Goal: Obtain resource: Obtain resource

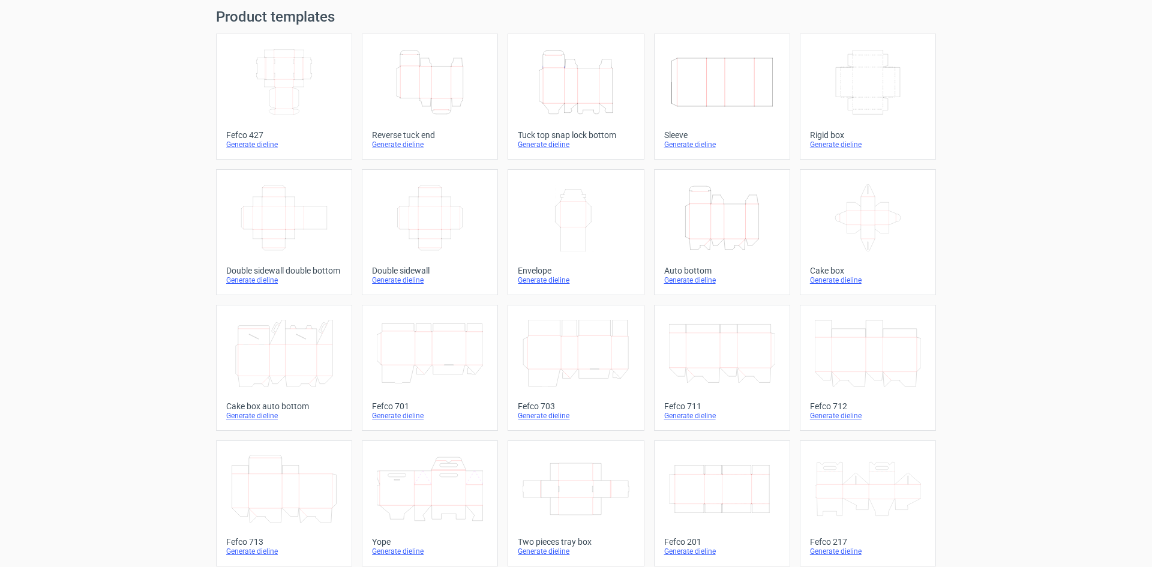
scroll to position [3, 0]
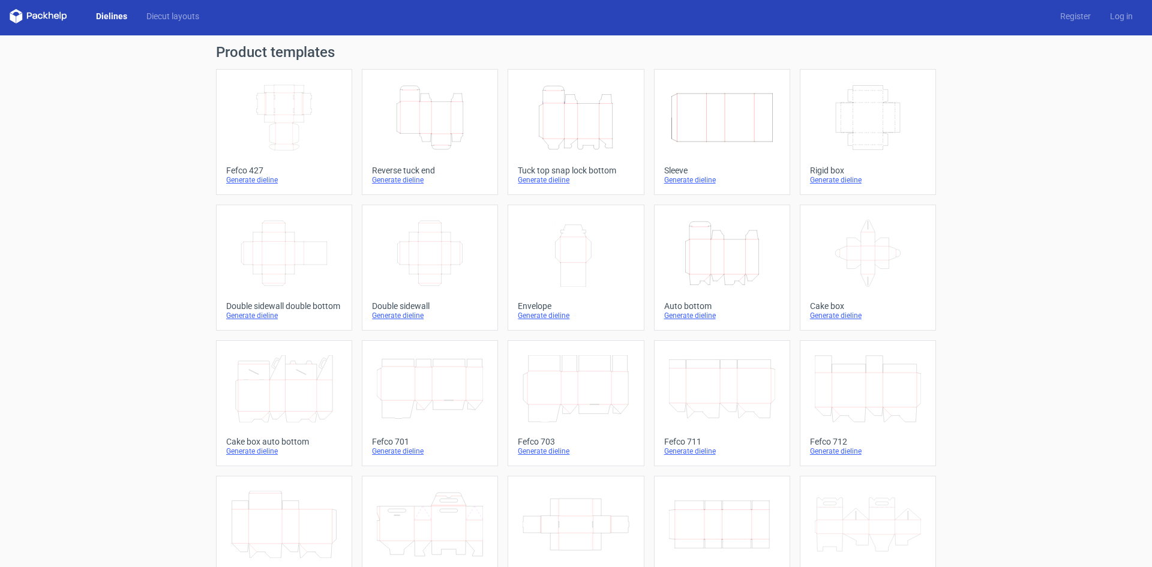
click at [293, 134] on icon "Width Depth Height" at bounding box center [284, 117] width 106 height 67
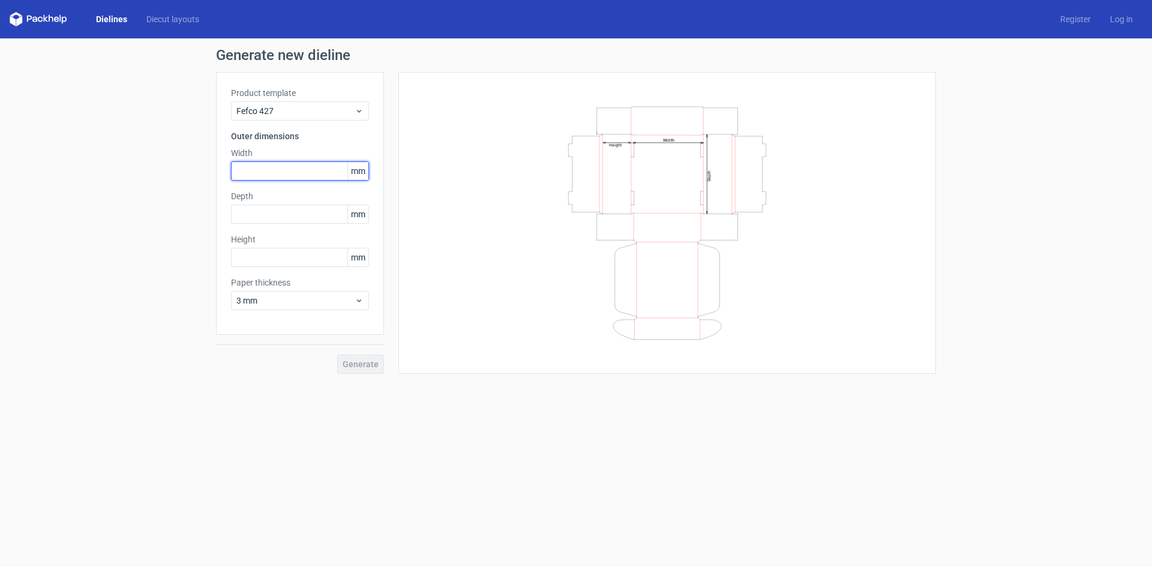
click at [308, 176] on input "text" at bounding box center [300, 170] width 138 height 19
type input "160"
type input "135"
type input "60"
click at [365, 298] on div "3 mm" at bounding box center [300, 300] width 138 height 19
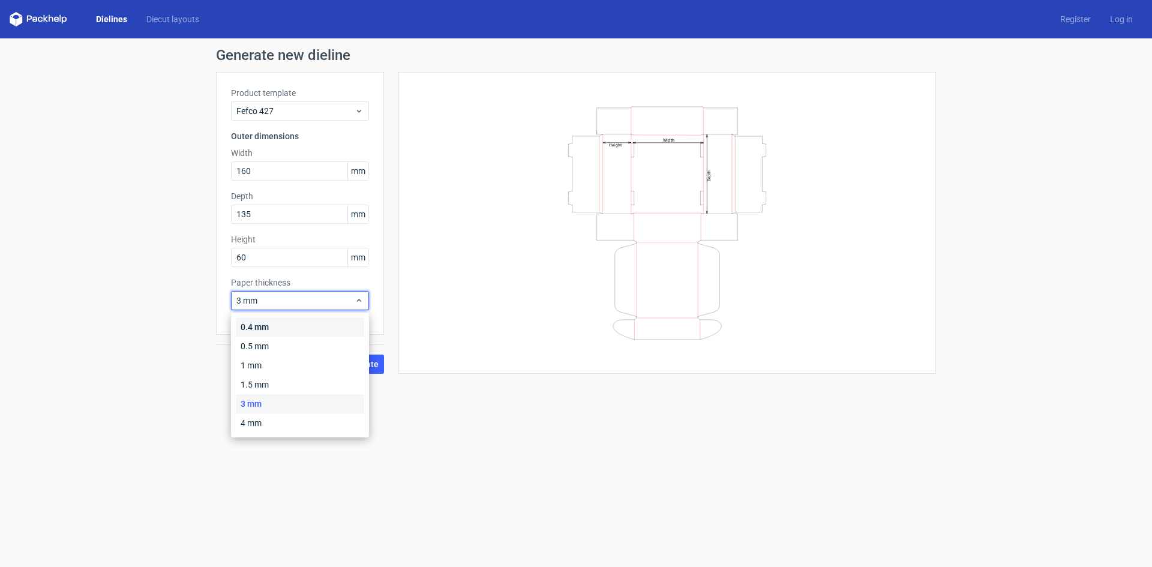
click at [298, 327] on div "0.4 mm" at bounding box center [300, 326] width 128 height 19
click at [248, 299] on span "0.4 mm" at bounding box center [295, 301] width 118 height 12
click at [382, 286] on div "Product template Fefco 427 Outer dimensions Width 160 mm Depth 135 mm Height 60…" at bounding box center [300, 203] width 168 height 263
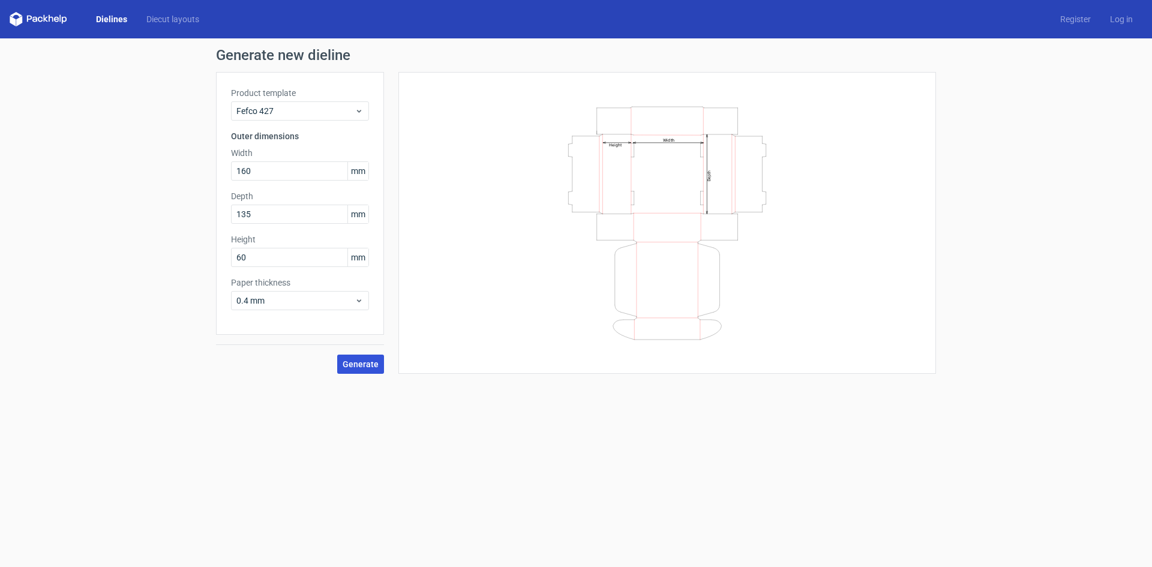
click at [358, 367] on span "Generate" at bounding box center [361, 364] width 36 height 8
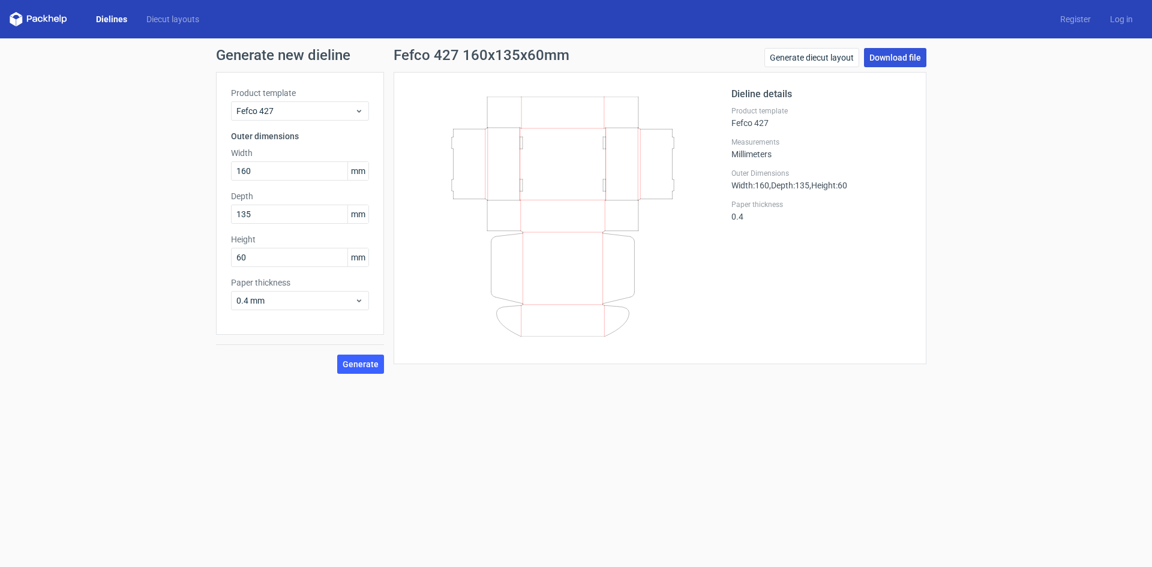
click at [903, 58] on link "Download file" at bounding box center [895, 57] width 62 height 19
click at [248, 301] on span "0.4 mm" at bounding box center [295, 301] width 118 height 12
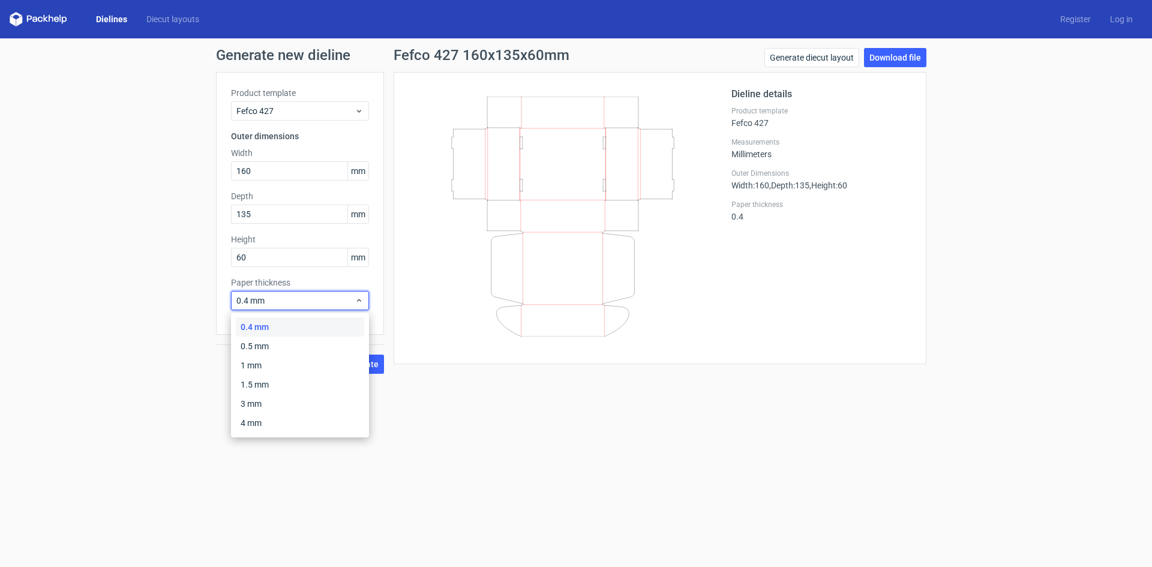
click at [266, 328] on div "0.4 mm" at bounding box center [300, 326] width 128 height 19
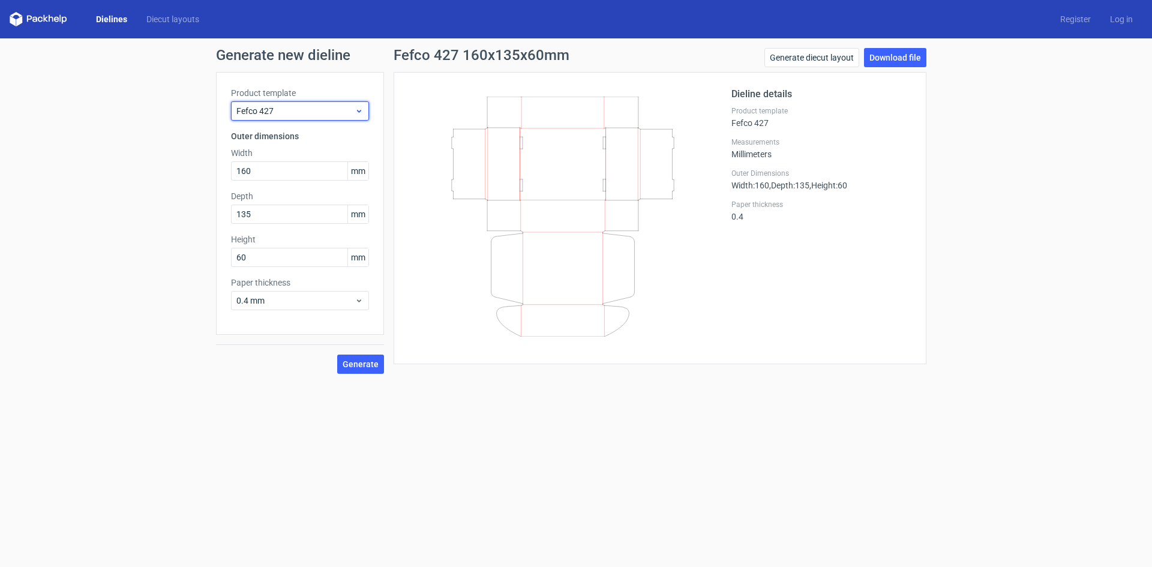
click at [301, 111] on span "Fefco 427" at bounding box center [295, 111] width 118 height 12
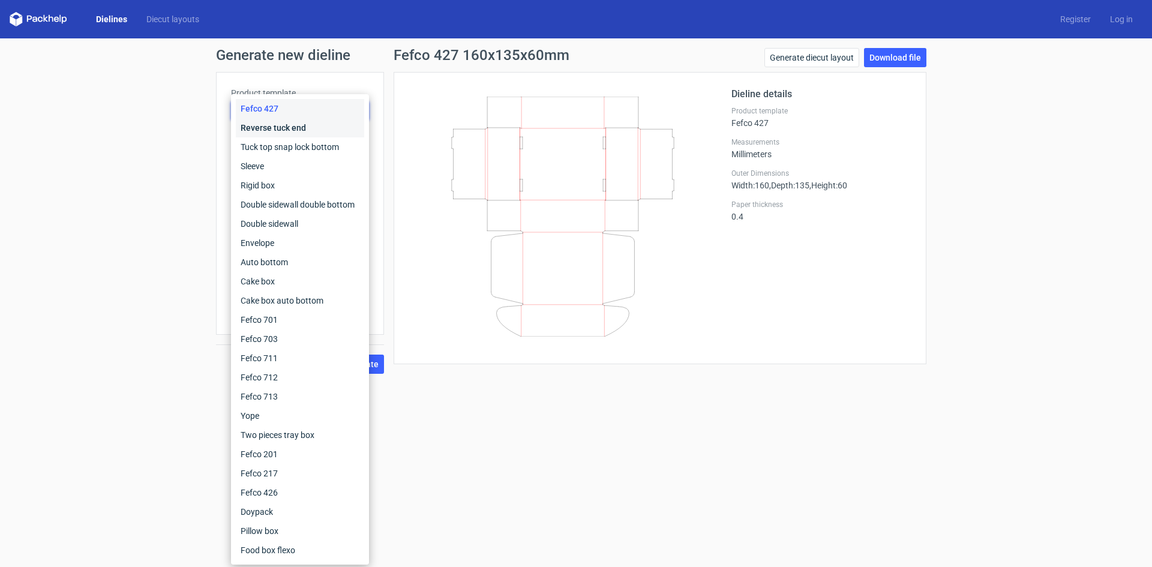
click at [298, 123] on div "Reverse tuck end" at bounding box center [300, 127] width 128 height 19
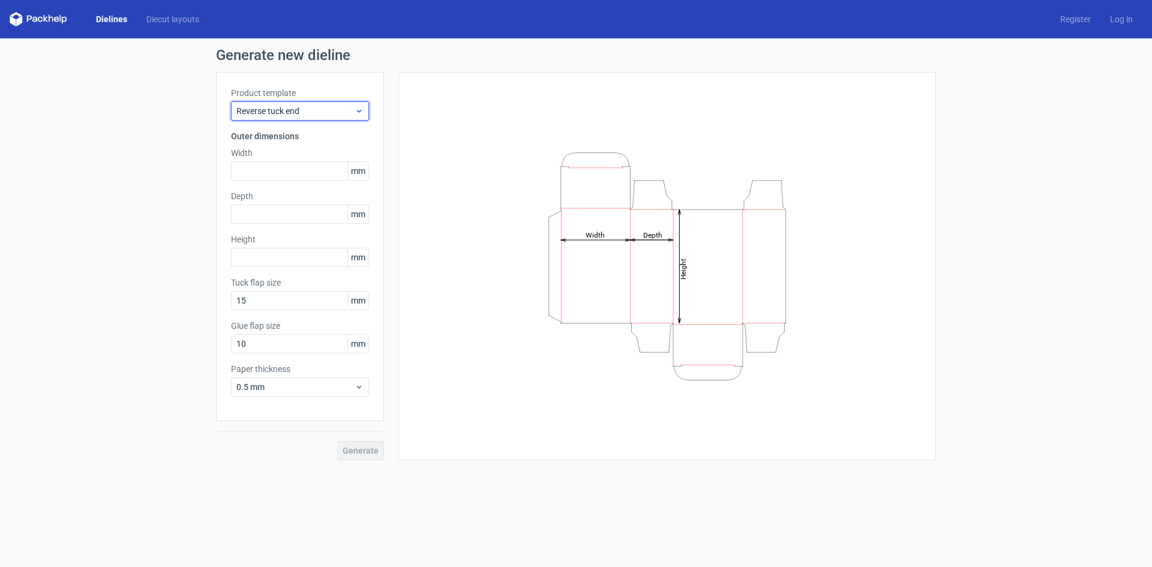
click at [316, 112] on span "Reverse tuck end" at bounding box center [295, 111] width 118 height 12
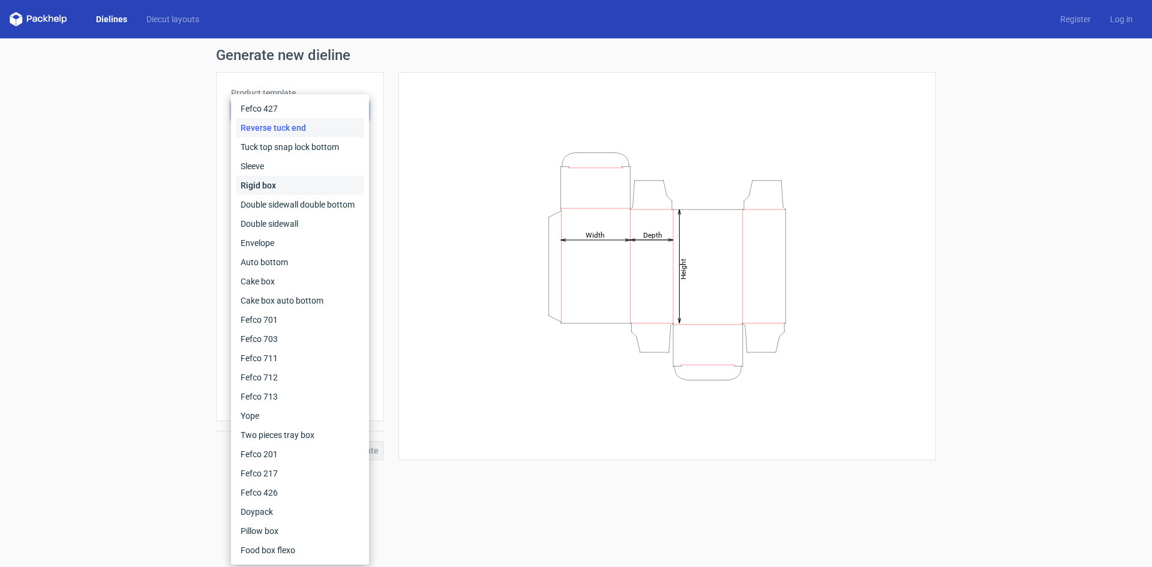
click at [298, 185] on div "Rigid box" at bounding box center [300, 185] width 128 height 19
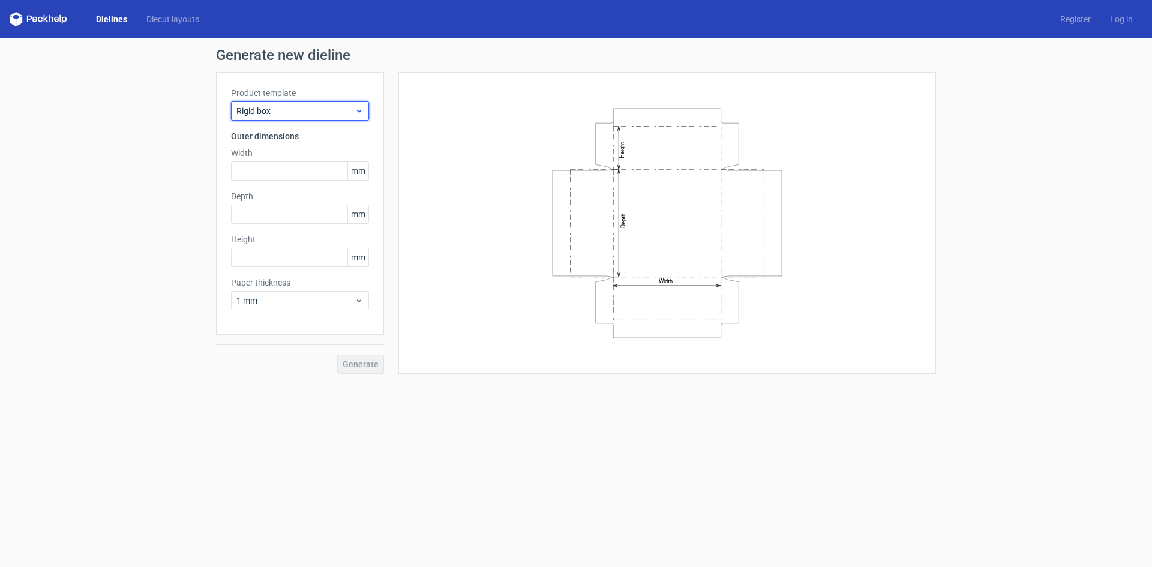
click at [323, 115] on span "Rigid box" at bounding box center [295, 111] width 118 height 12
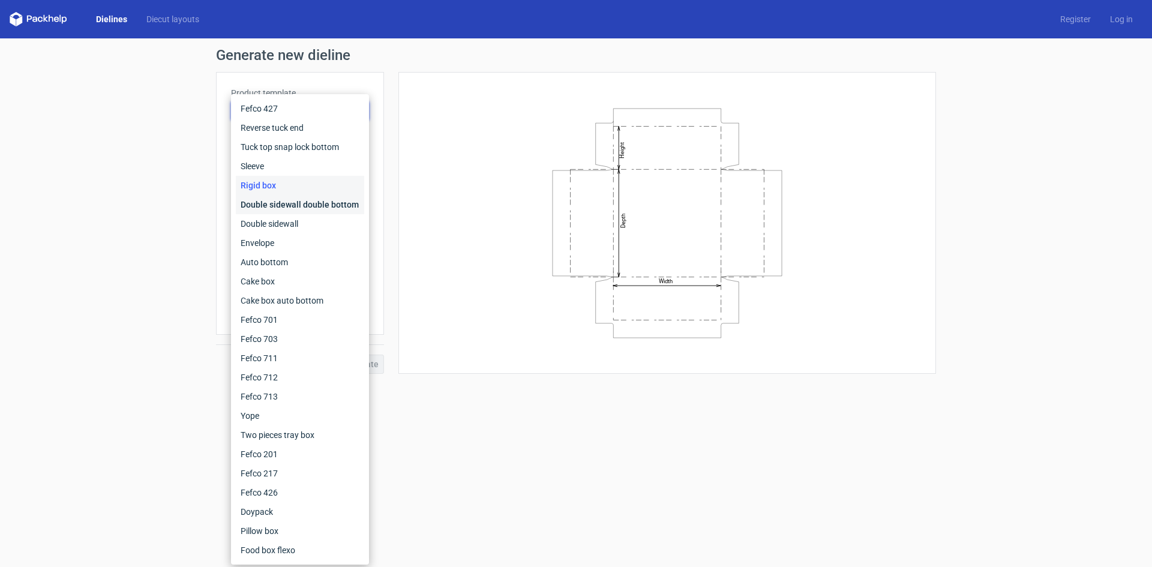
click at [274, 208] on div "Double sidewall double bottom" at bounding box center [300, 204] width 128 height 19
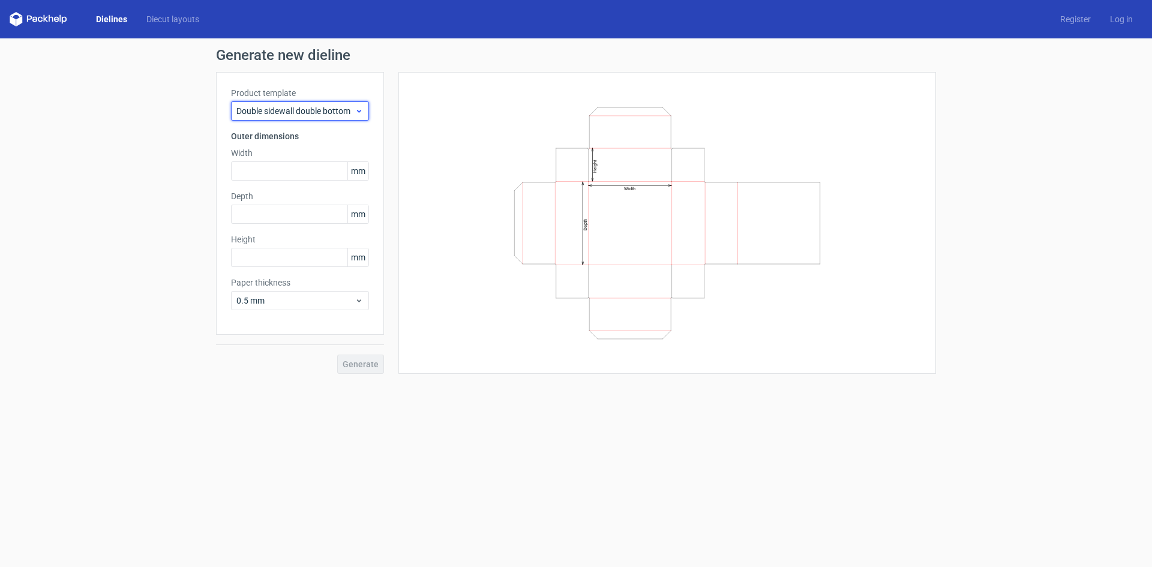
click at [337, 113] on span "Double sidewall double bottom" at bounding box center [295, 111] width 118 height 12
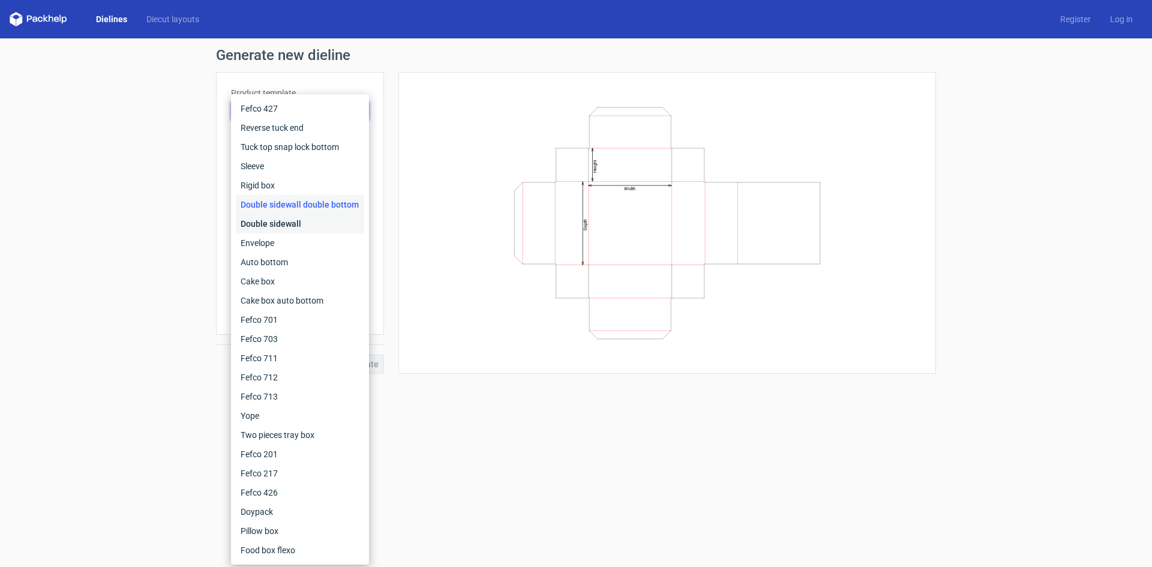
click at [298, 222] on div "Double sidewall" at bounding box center [300, 223] width 128 height 19
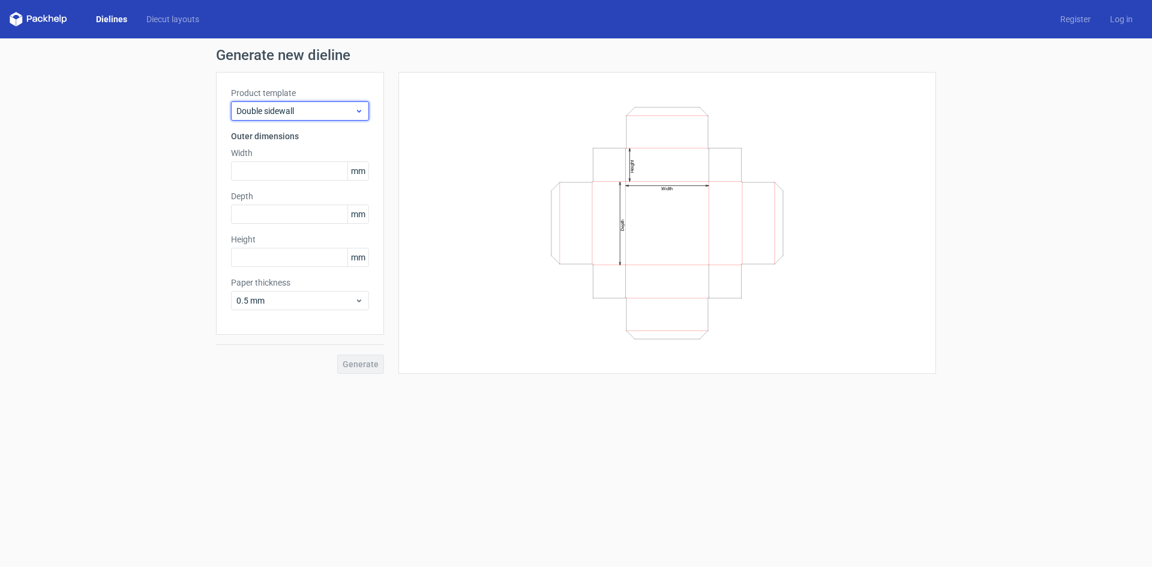
click at [304, 115] on span "Double sidewall" at bounding box center [295, 111] width 118 height 12
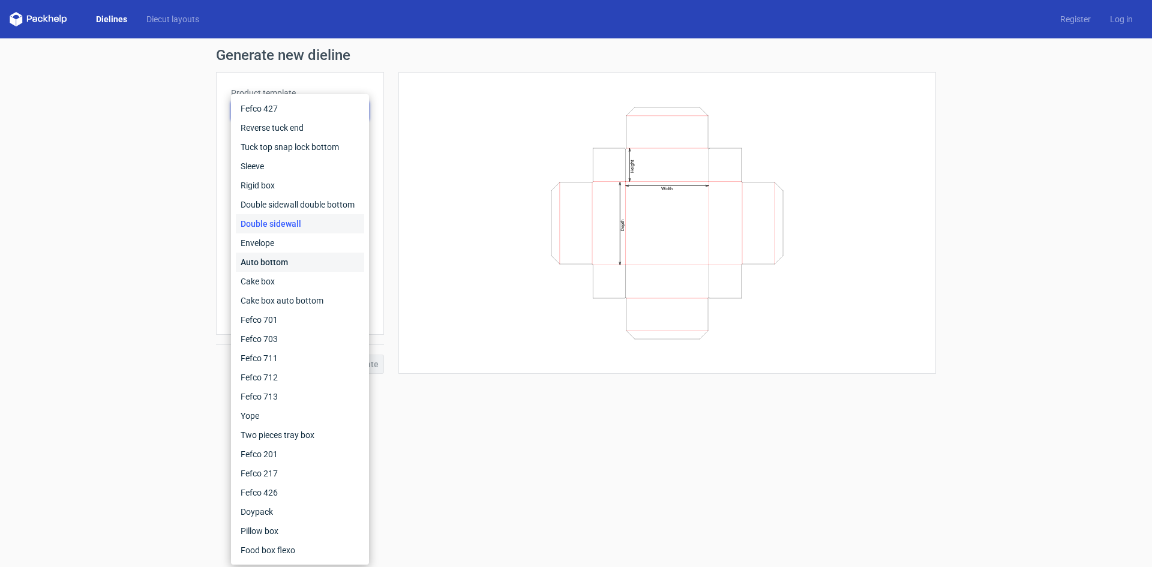
click at [298, 264] on div "Auto bottom" at bounding box center [300, 262] width 128 height 19
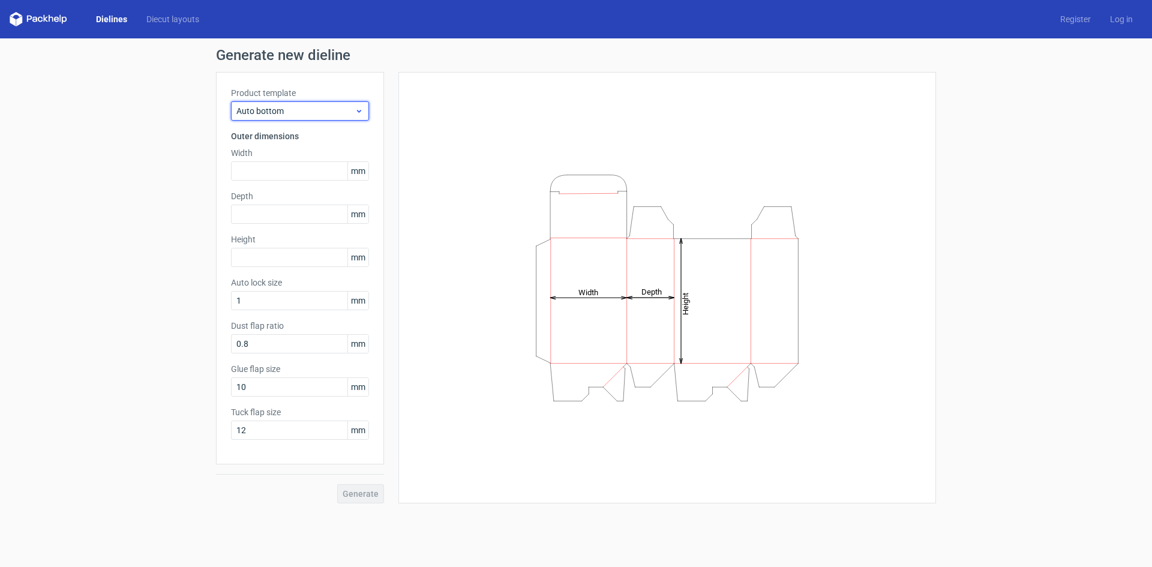
click at [314, 110] on span "Auto bottom" at bounding box center [295, 111] width 118 height 12
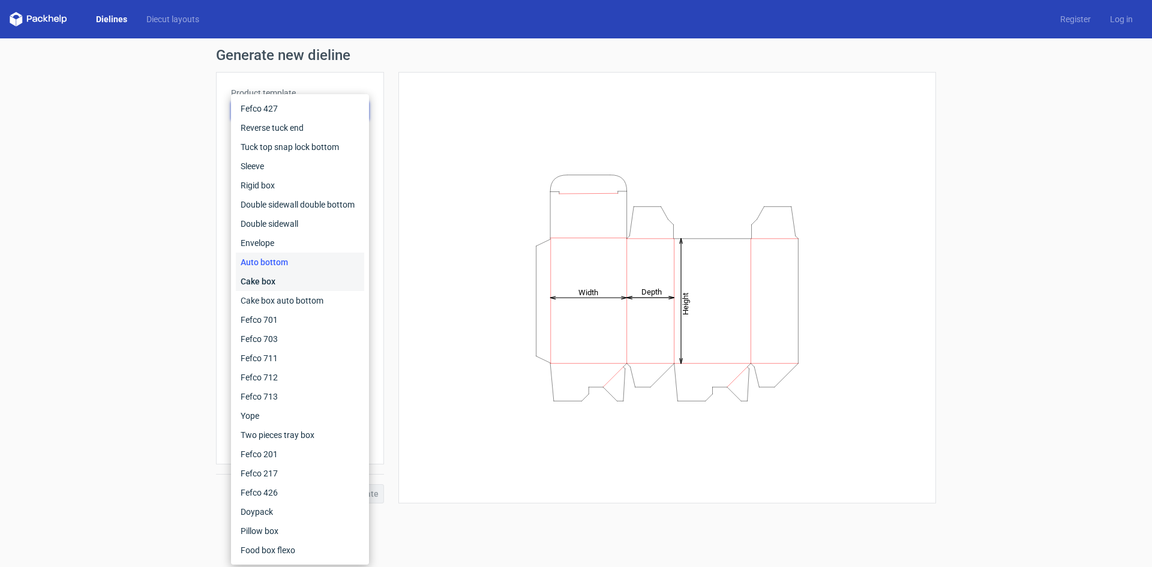
click at [309, 282] on div "Cake box" at bounding box center [300, 281] width 128 height 19
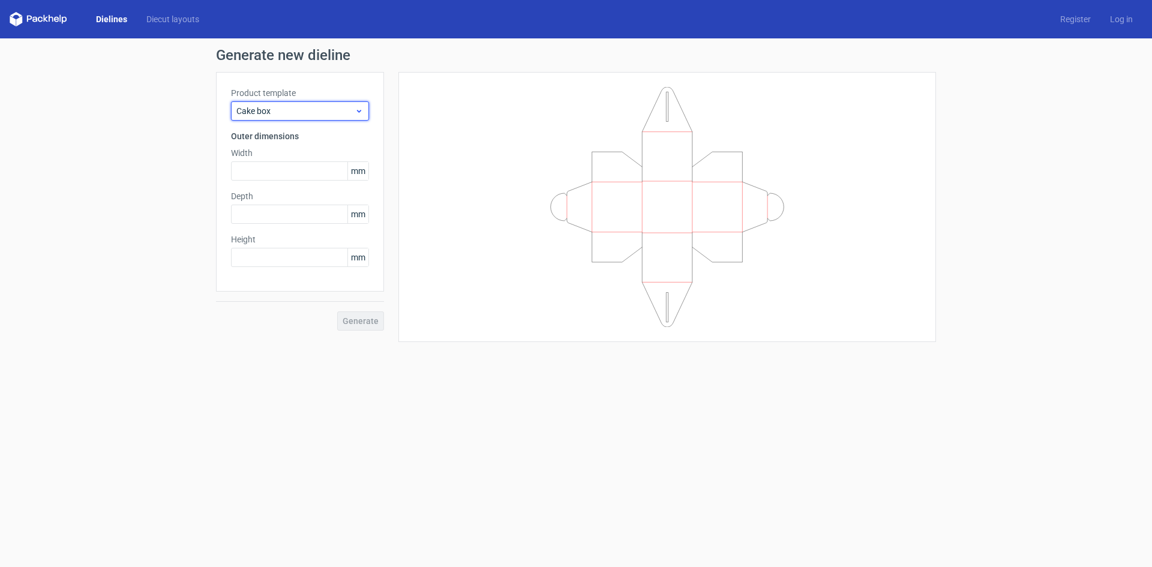
click at [298, 111] on span "Cake box" at bounding box center [295, 111] width 118 height 12
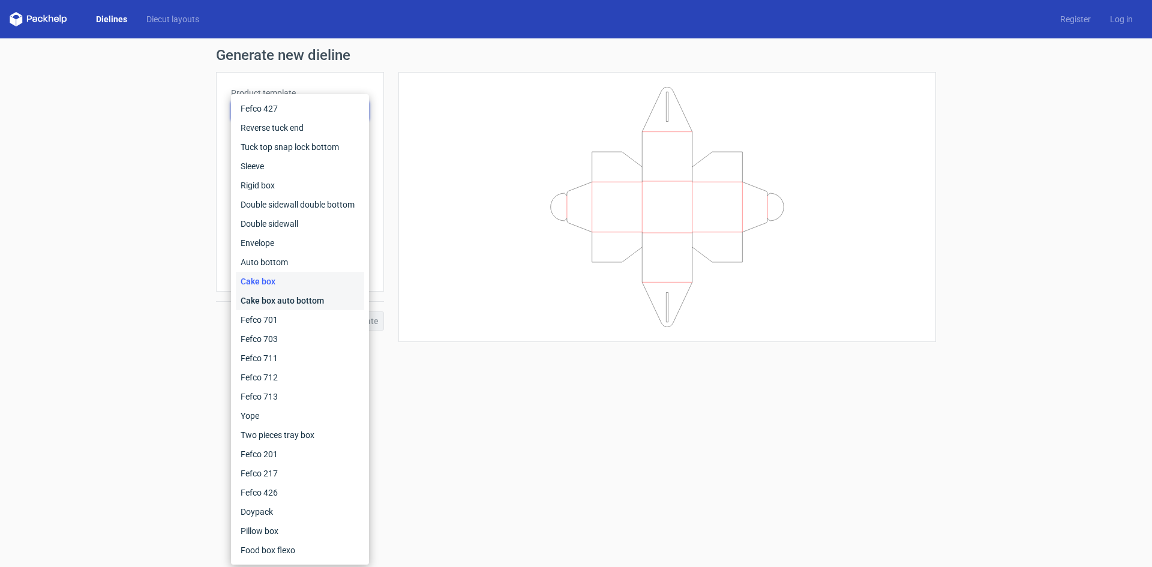
click at [293, 302] on div "Cake box auto bottom" at bounding box center [300, 300] width 128 height 19
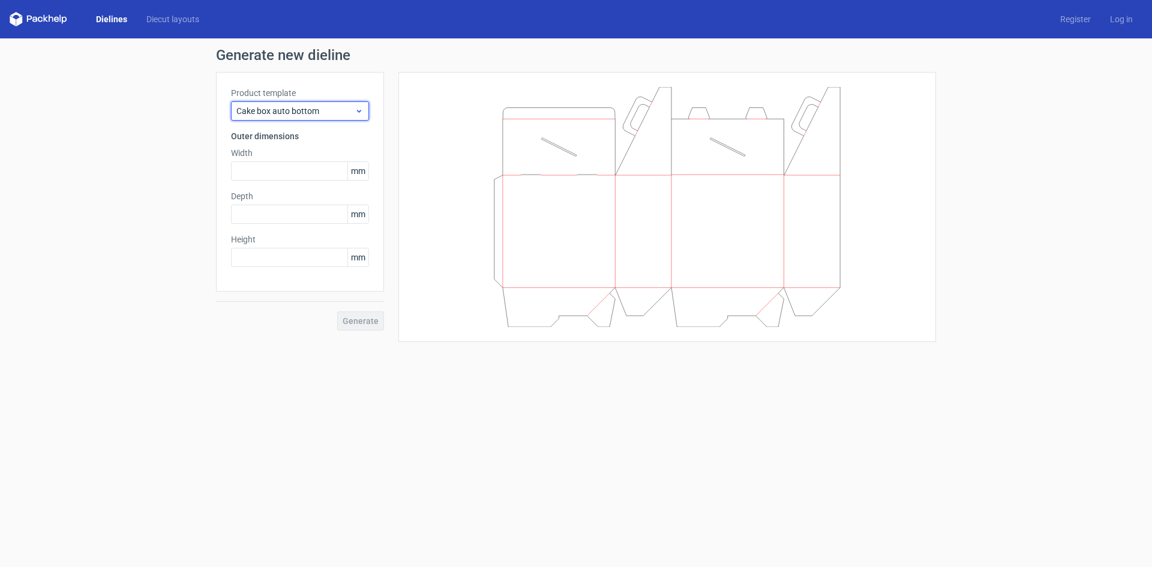
click at [335, 106] on span "Cake box auto bottom" at bounding box center [295, 111] width 118 height 12
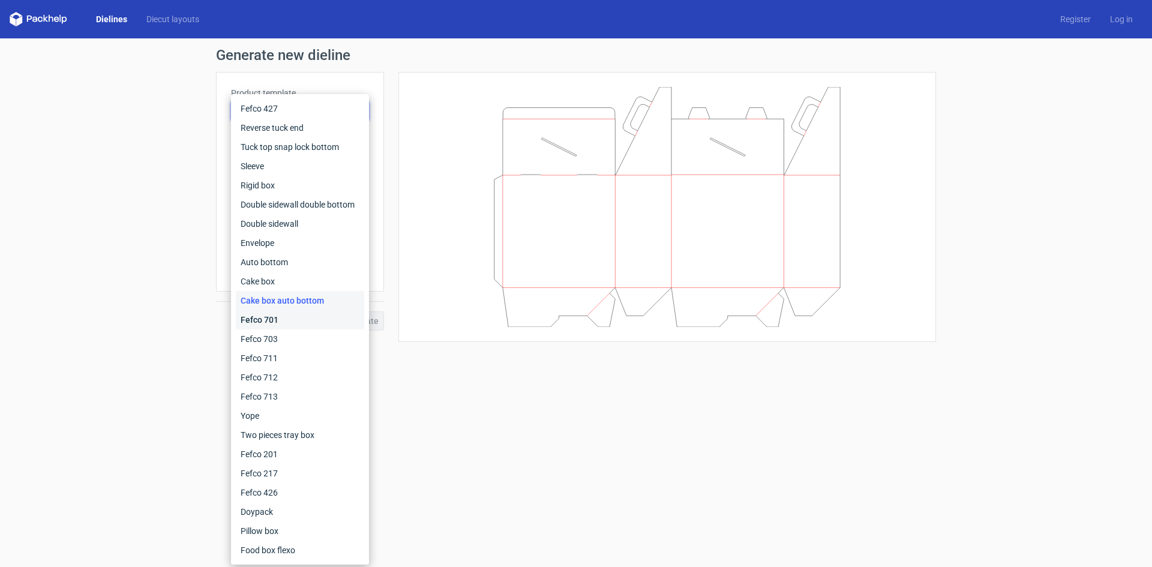
click at [291, 316] on div "Fefco 701" at bounding box center [300, 319] width 128 height 19
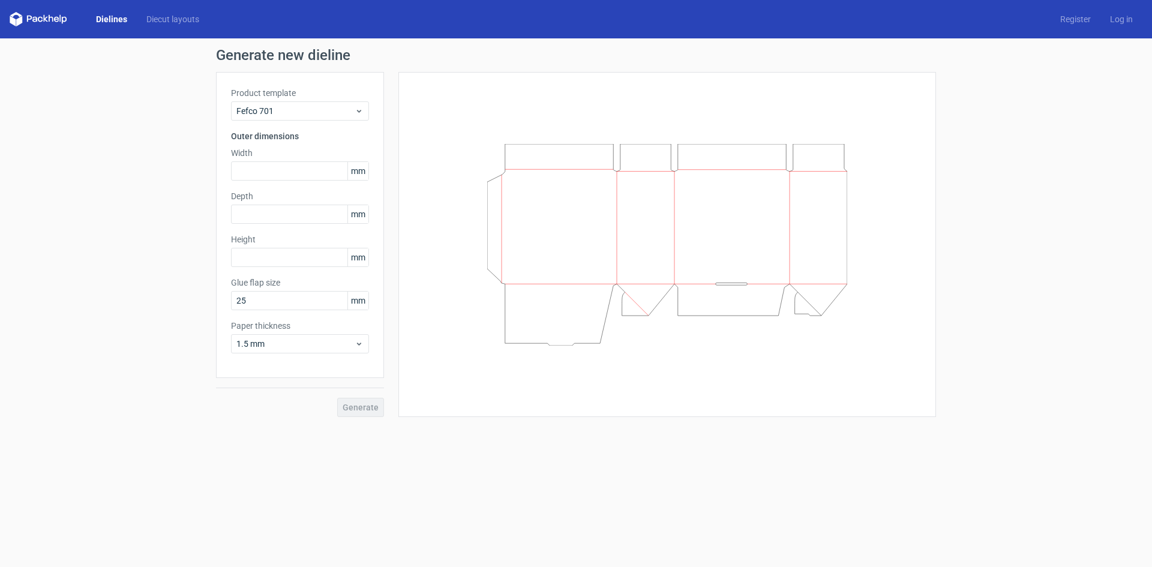
click at [331, 98] on label "Product template" at bounding box center [300, 93] width 138 height 12
click at [330, 110] on span "Fefco 701" at bounding box center [295, 111] width 118 height 12
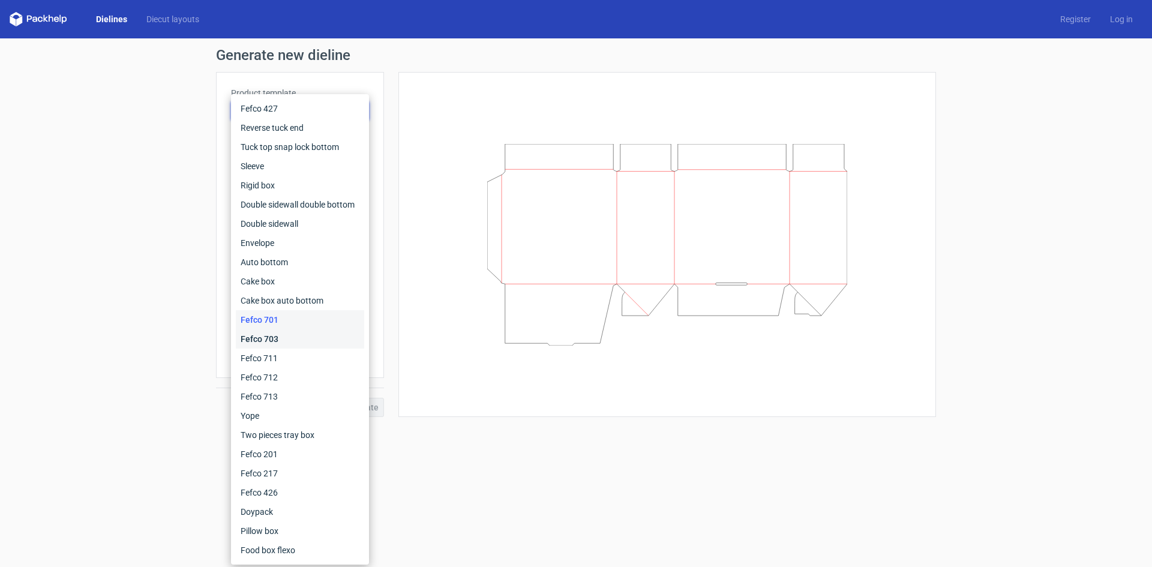
click at [283, 341] on div "Fefco 703" at bounding box center [300, 338] width 128 height 19
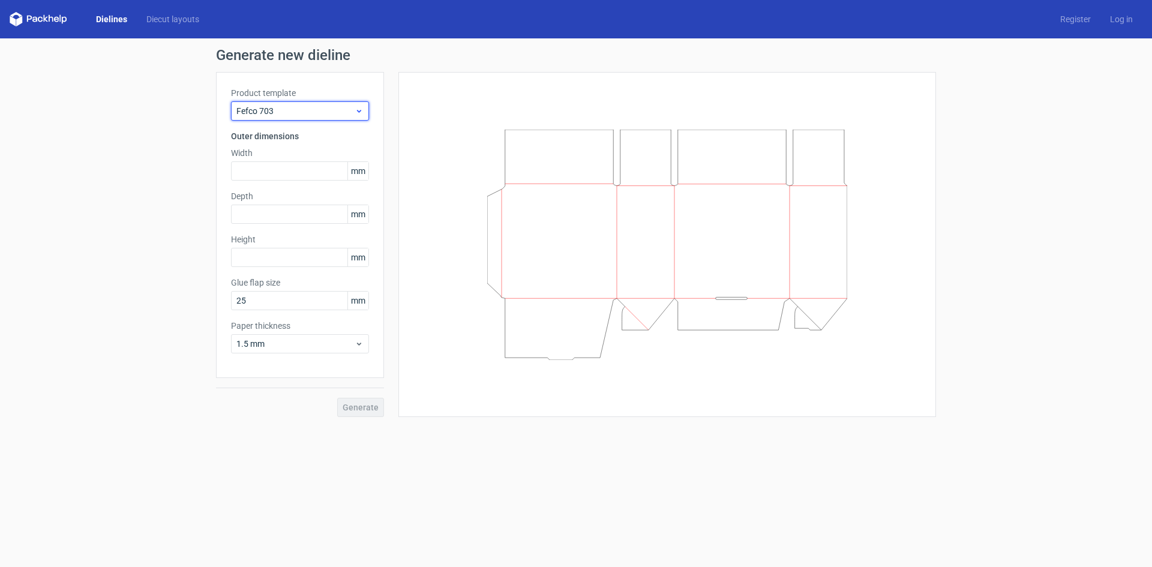
click at [334, 109] on span "Fefco 703" at bounding box center [295, 111] width 118 height 12
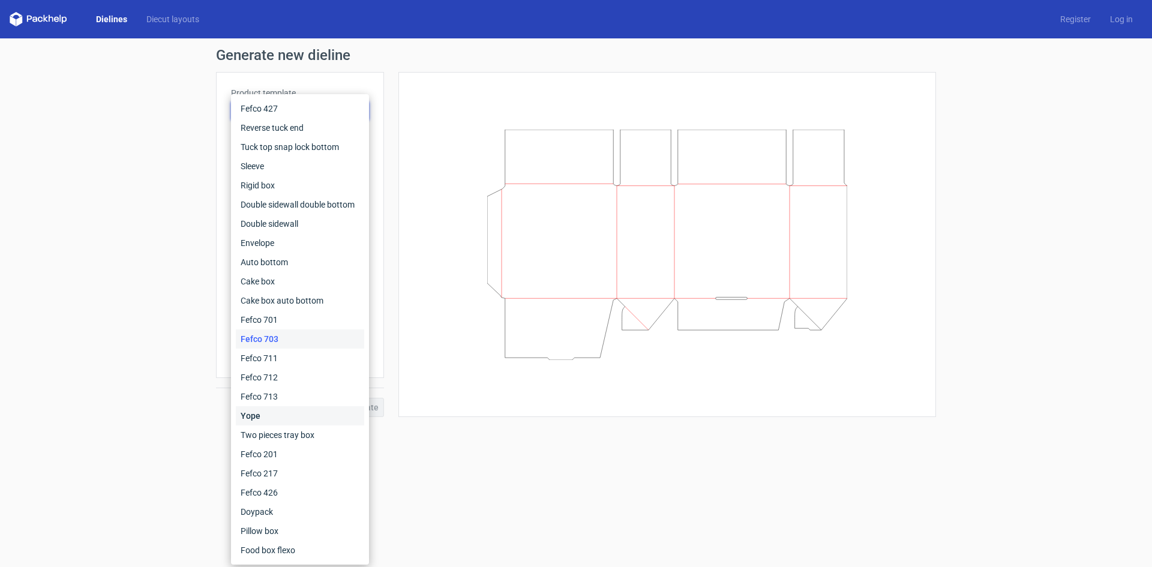
click at [274, 414] on div "Yope" at bounding box center [300, 415] width 128 height 19
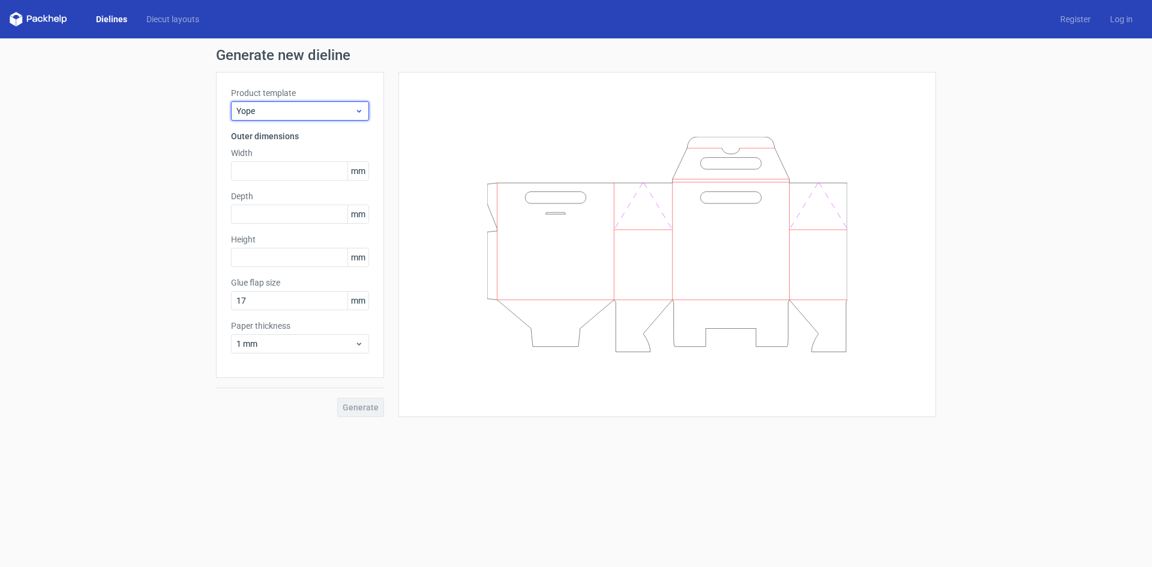
click at [326, 112] on span "Yope" at bounding box center [295, 111] width 118 height 12
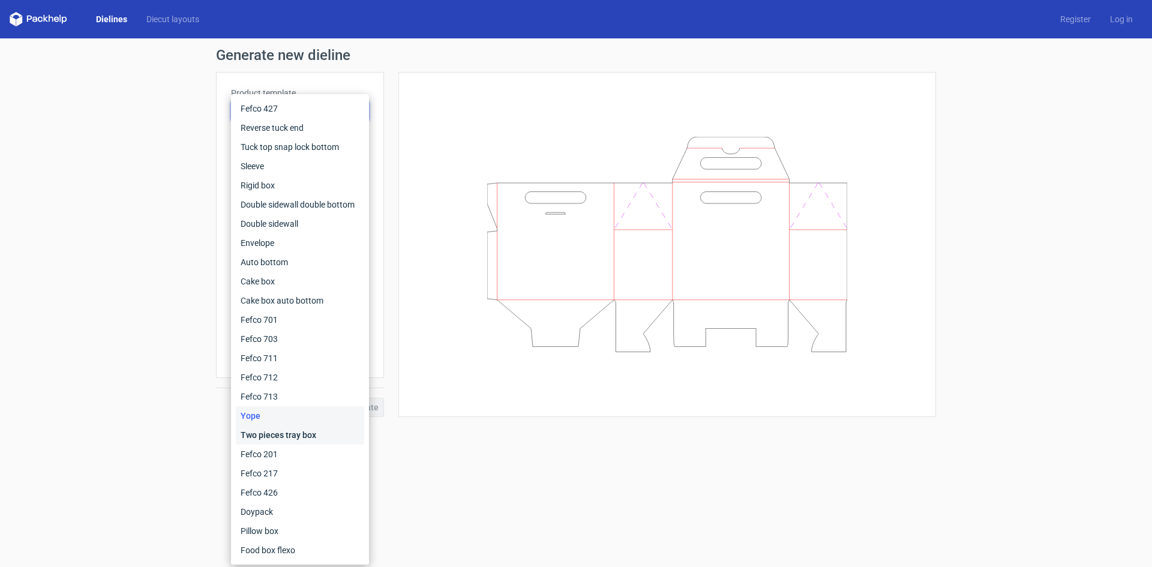
click at [280, 444] on div "Two pieces tray box" at bounding box center [300, 434] width 128 height 19
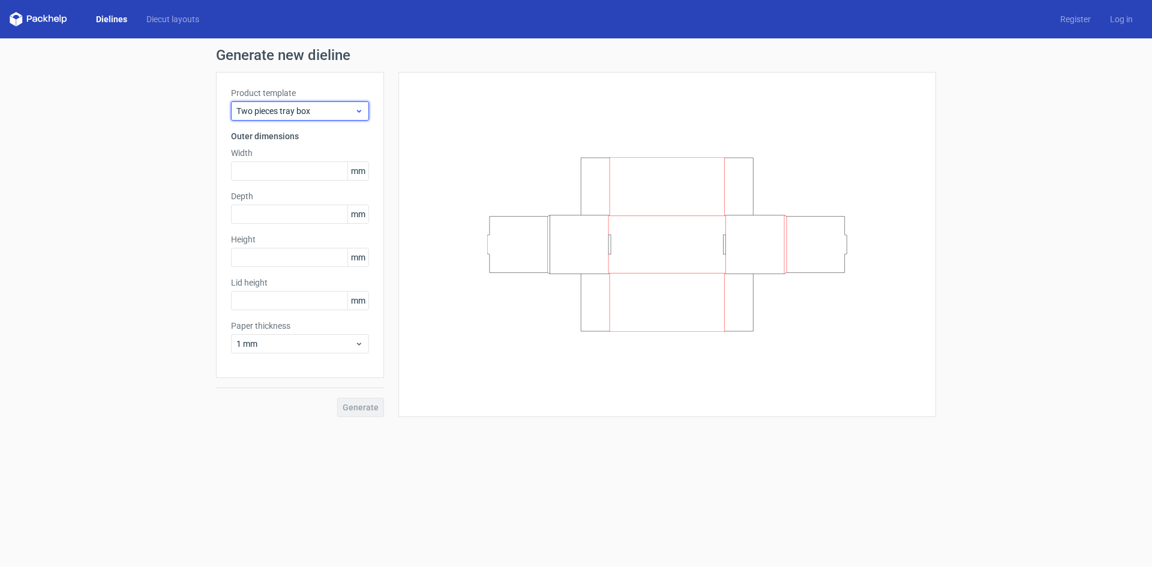
click at [326, 106] on span "Two pieces tray box" at bounding box center [295, 111] width 118 height 12
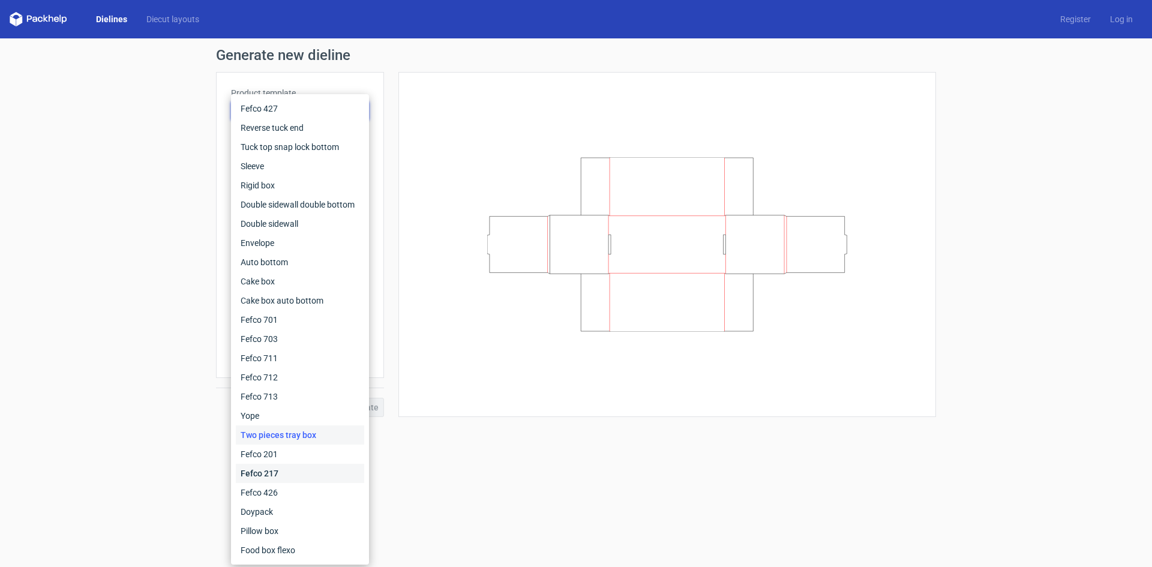
click at [277, 475] on div "Fefco 217" at bounding box center [300, 473] width 128 height 19
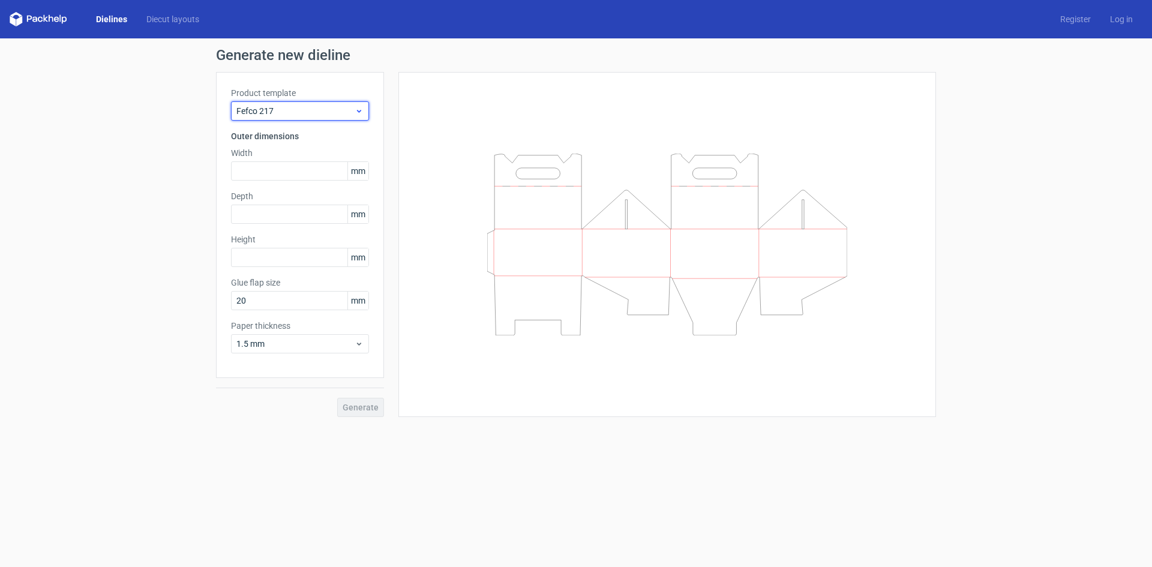
click at [312, 114] on span "Fefco 217" at bounding box center [295, 111] width 118 height 12
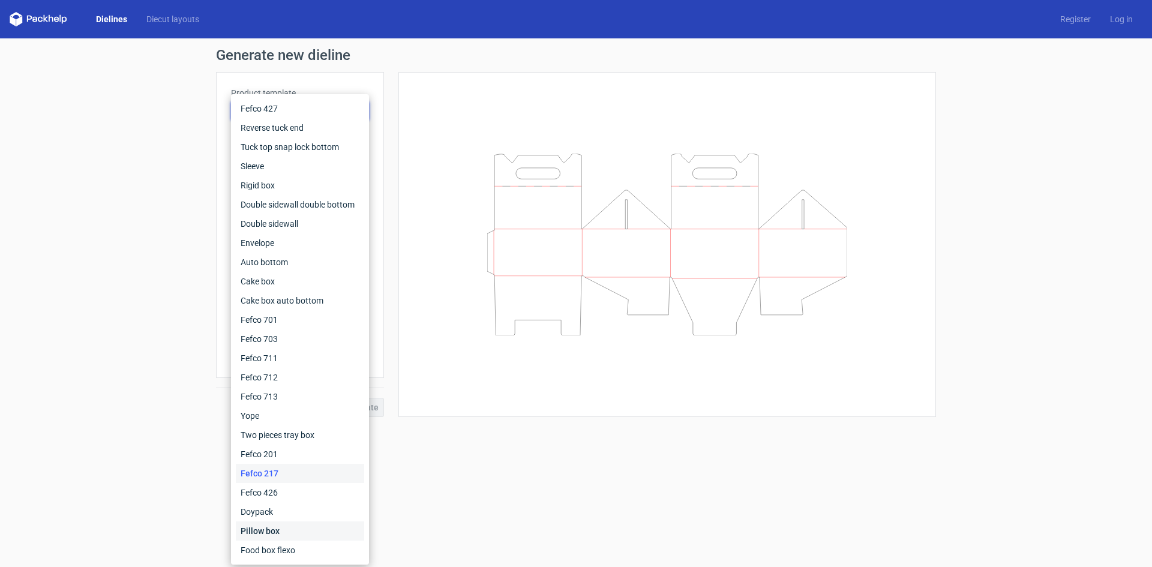
click at [280, 533] on div "Pillow box" at bounding box center [300, 530] width 128 height 19
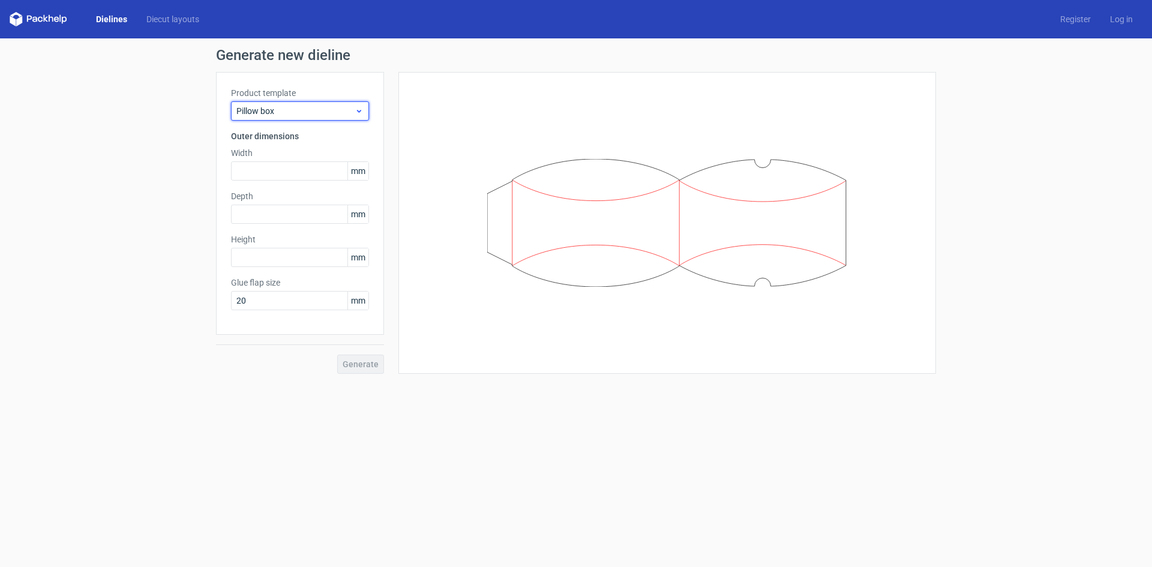
click at [327, 113] on span "Pillow box" at bounding box center [295, 111] width 118 height 12
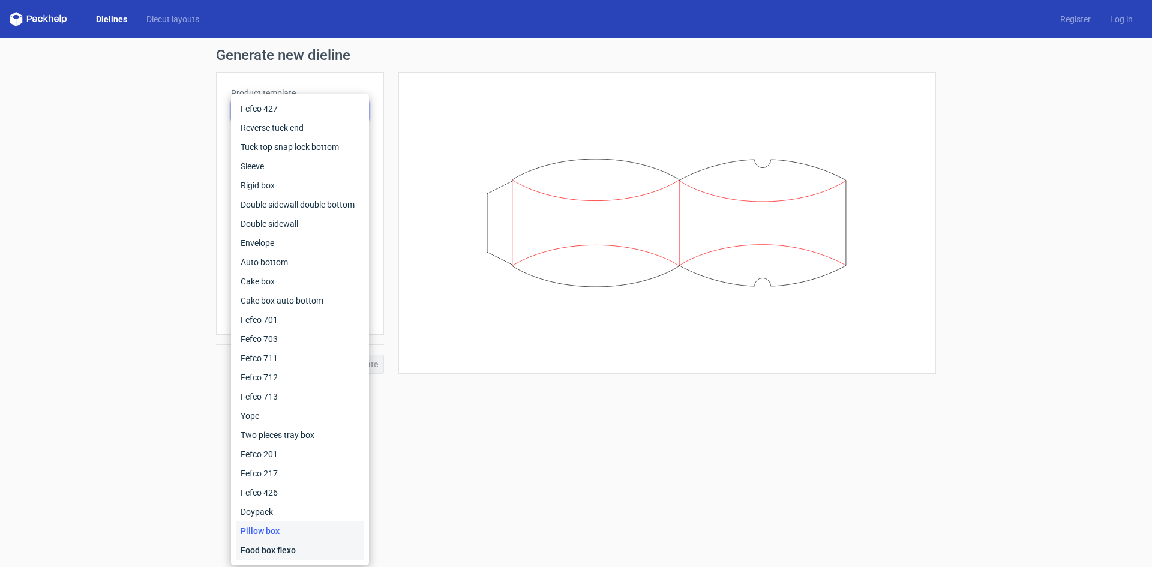
click at [277, 552] on div "Food box flexo" at bounding box center [300, 550] width 128 height 19
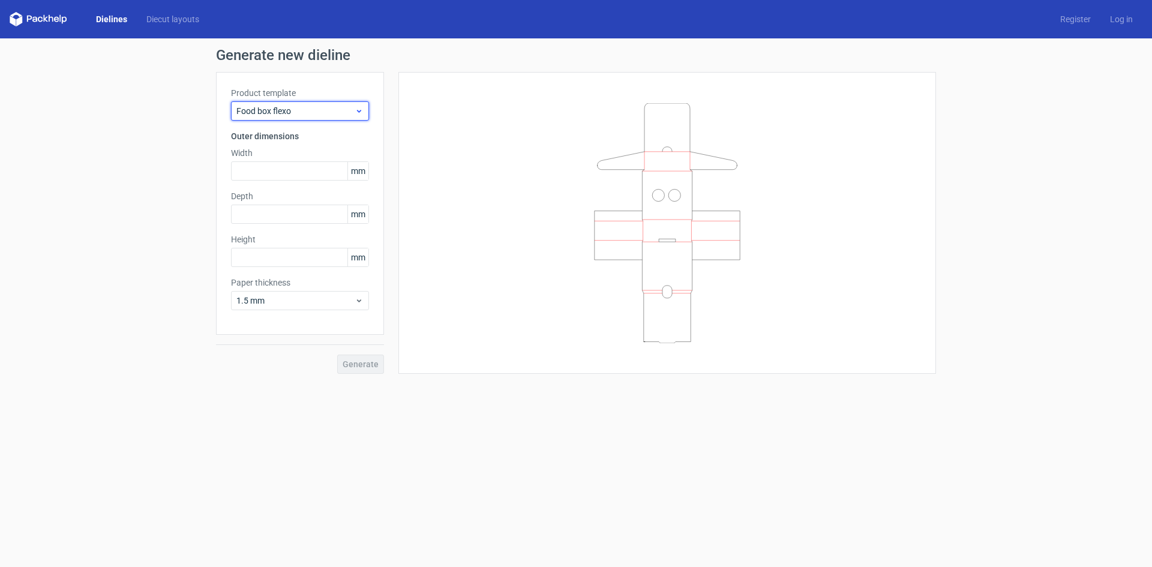
click at [304, 110] on span "Food box flexo" at bounding box center [295, 111] width 118 height 12
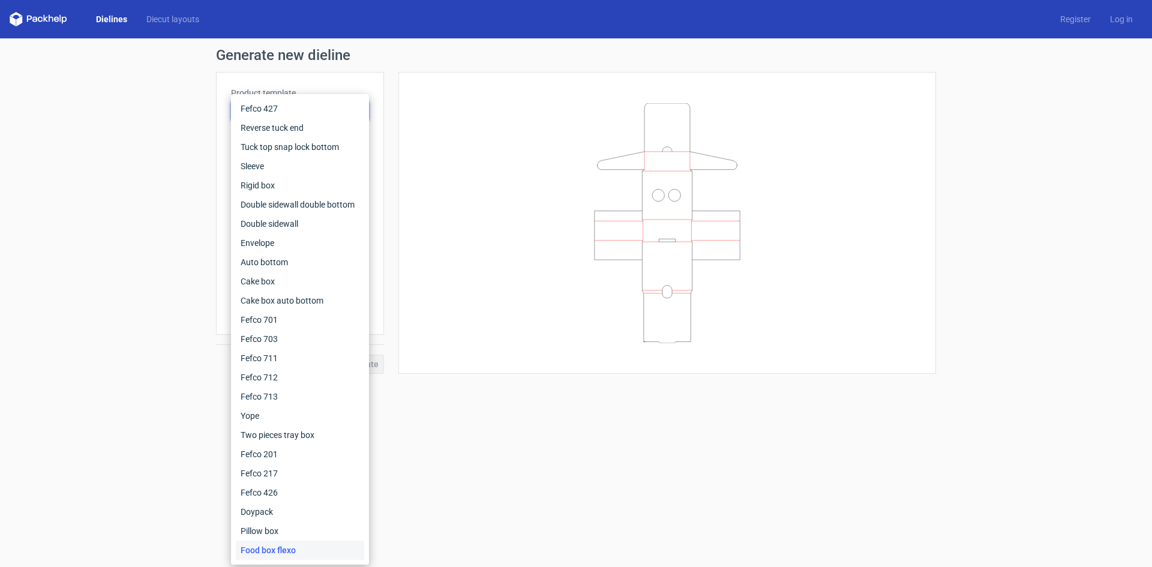
click at [380, 70] on div "Generate new dieline Product template Food box flexo Outer dimensions Width mm …" at bounding box center [576, 211] width 720 height 326
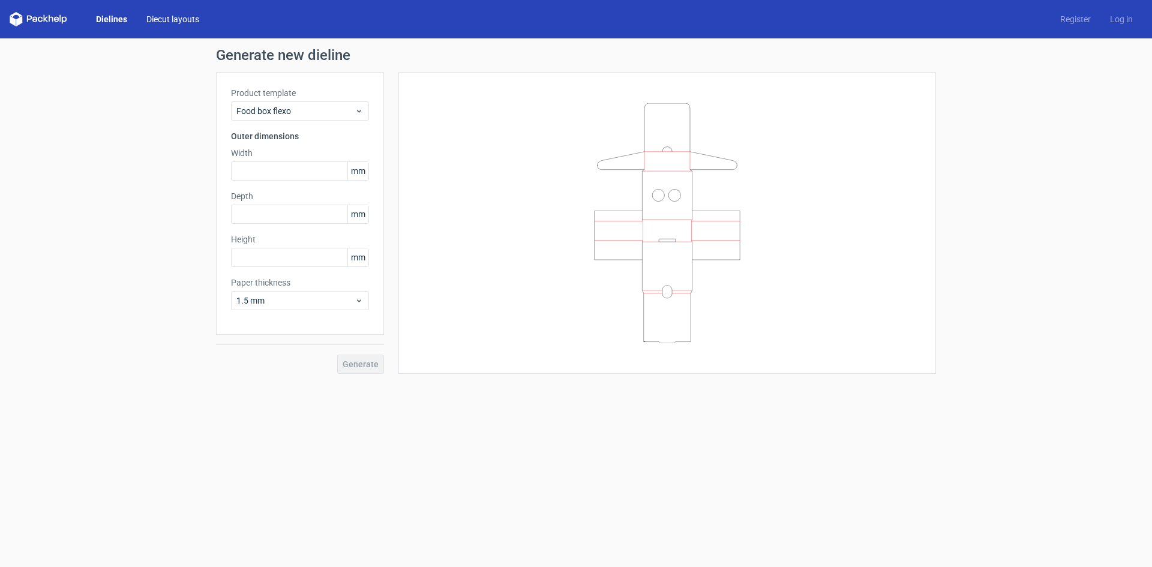
click at [168, 20] on link "Diecut layouts" at bounding box center [173, 19] width 72 height 12
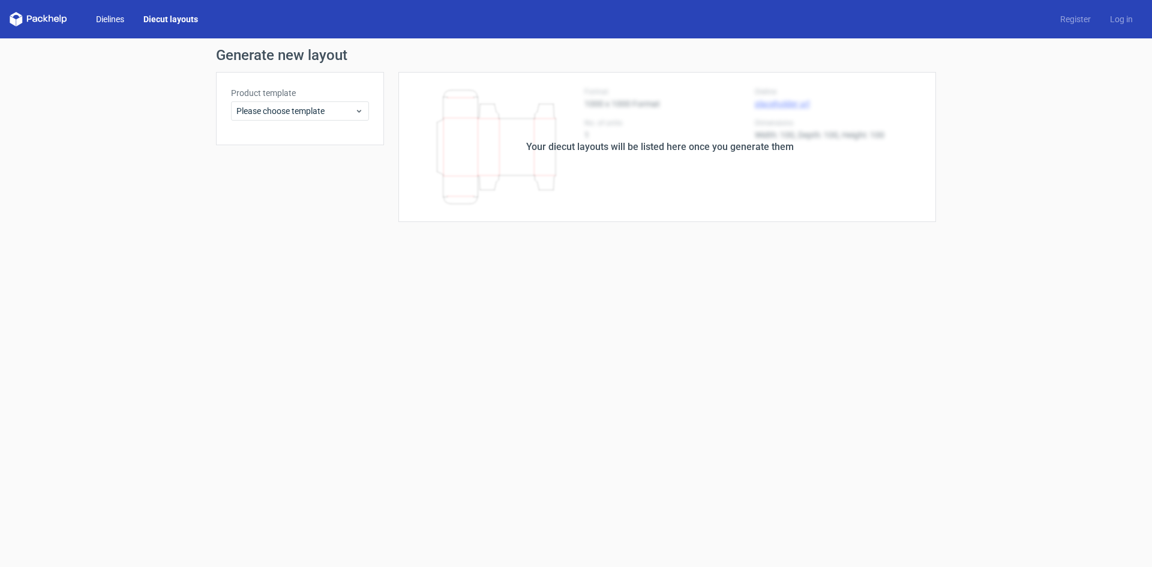
click at [114, 20] on link "Dielines" at bounding box center [109, 19] width 47 height 12
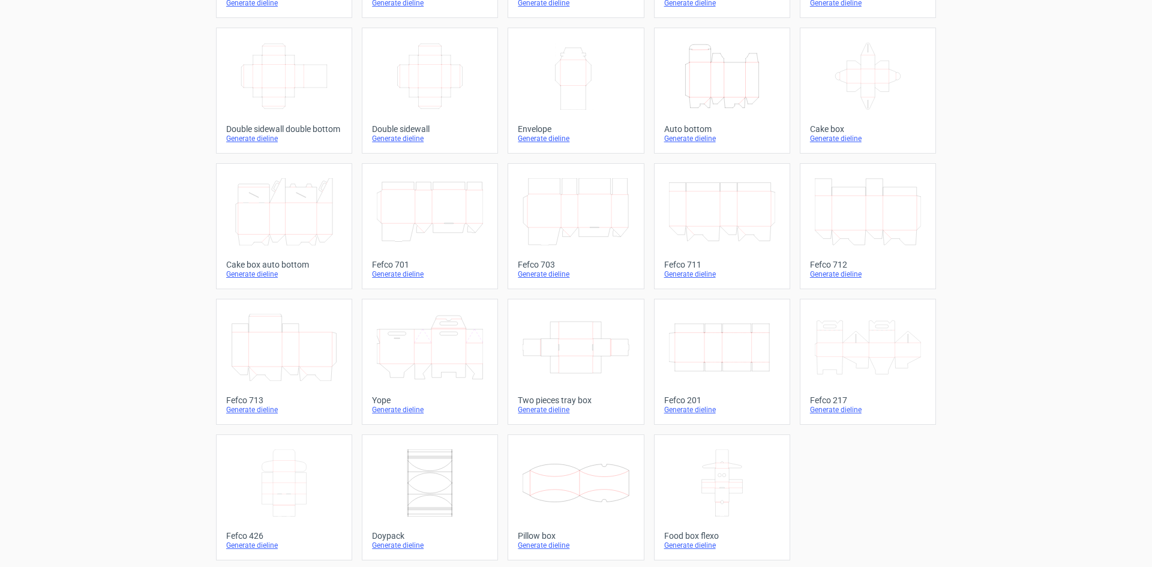
scroll to position [183, 0]
